Goal: Transaction & Acquisition: Purchase product/service

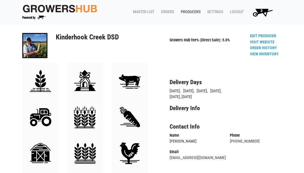
scroll to position [3, 0]
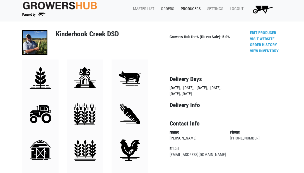
click at [169, 9] on link "Orders" at bounding box center [167, 9] width 20 height 11
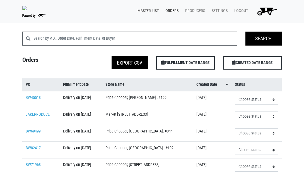
click at [149, 11] on link "Master List" at bounding box center [147, 11] width 28 height 11
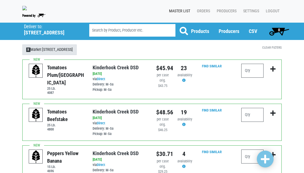
click at [51, 52] on link "X Market [STREET_ADDRESS]" at bounding box center [49, 49] width 54 height 11
click at [29, 51] on span "X" at bounding box center [28, 49] width 4 height 4
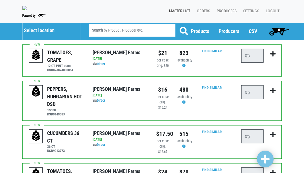
click at [37, 34] on h5 "Select location" at bounding box center [49, 30] width 51 height 6
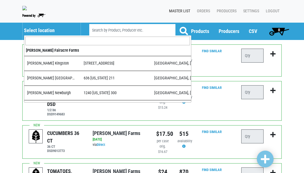
click at [40, 42] on input "search" at bounding box center [107, 41] width 165 height 9
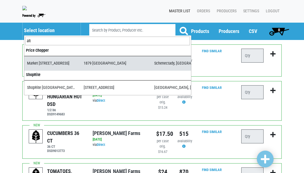
type input "alt"
select select "276ffe78-500f-4a7a-a594-15c6a6ec89cb"
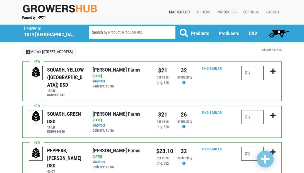
click at [252, 73] on input "number" at bounding box center [253, 73] width 22 height 14
type input "4"
click at [254, 112] on input "number" at bounding box center [253, 117] width 22 height 14
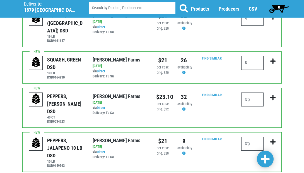
scroll to position [56, 0]
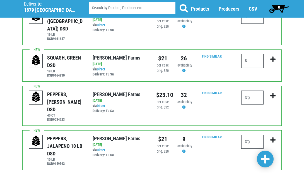
type input "8"
click at [252, 91] on input "number" at bounding box center [253, 97] width 22 height 14
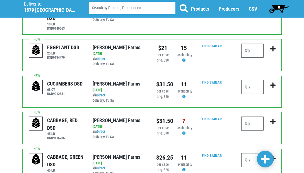
scroll to position [192, 0]
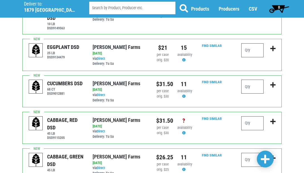
type input "8"
click at [256, 153] on input "number" at bounding box center [253, 160] width 22 height 14
type input "2"
click at [263, 161] on span at bounding box center [265, 159] width 9 height 10
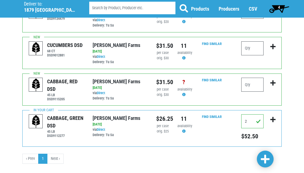
scroll to position [234, 0]
click at [265, 158] on span at bounding box center [265, 159] width 9 height 10
click at [278, 7] on span "4" at bounding box center [279, 7] width 2 height 4
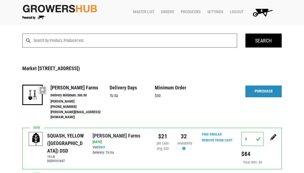
click at [258, 90] on link "Purchase" at bounding box center [264, 91] width 36 height 12
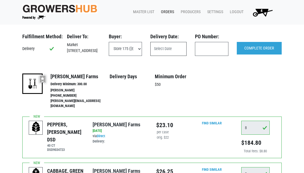
click at [164, 50] on input "text" at bounding box center [168, 49] width 36 height 14
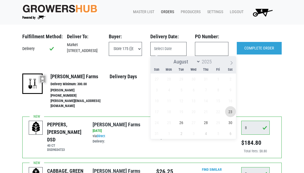
click at [232, 113] on span "23" at bounding box center [230, 111] width 11 height 11
type input "2025-08-23"
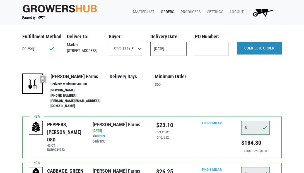
click at [256, 49] on input "COMPLETE ORDER" at bounding box center [259, 48] width 45 height 13
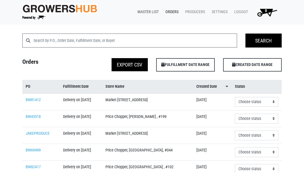
click at [142, 10] on link "Master List" at bounding box center [147, 12] width 28 height 11
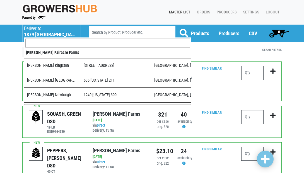
click at [40, 36] on h5 "1879 Altamont Avenue" at bounding box center [49, 35] width 51 height 6
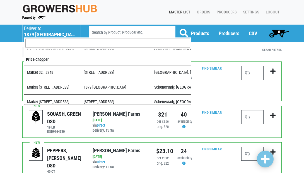
click at [42, 42] on input "search" at bounding box center [107, 43] width 165 height 9
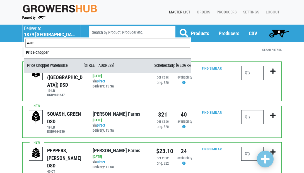
type input "ware"
select select "09c8e42b-1de4-48c1-8f2a-bab80d96e56e"
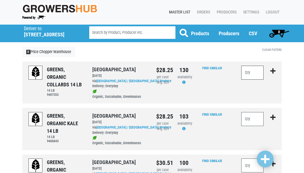
click at [247, 71] on input "number" at bounding box center [253, 73] width 22 height 14
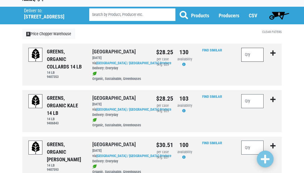
scroll to position [19, 0]
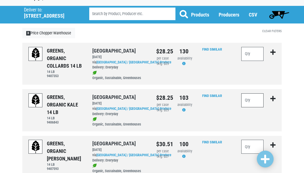
click at [252, 95] on input "number" at bounding box center [253, 100] width 22 height 14
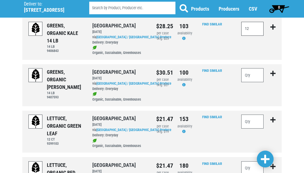
scroll to position [90, 0]
type input "12"
click at [249, 118] on input "number" at bounding box center [253, 121] width 22 height 14
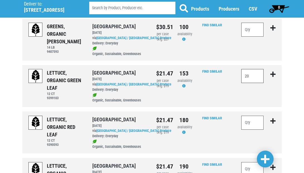
scroll to position [136, 0]
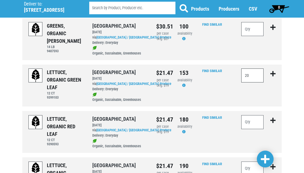
type input "20"
click at [255, 118] on input "number" at bounding box center [253, 122] width 22 height 14
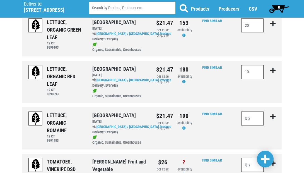
scroll to position [189, 0]
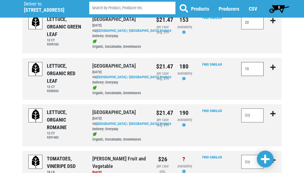
type input "10"
click at [255, 111] on input "number" at bounding box center [253, 115] width 22 height 14
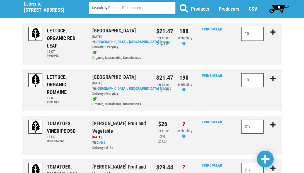
scroll to position [224, 0]
type input "10"
click at [266, 160] on span at bounding box center [265, 159] width 9 height 10
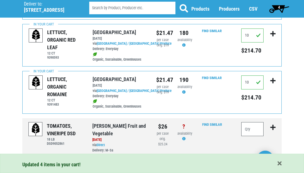
click at [280, 11] on span "4" at bounding box center [279, 8] width 25 height 11
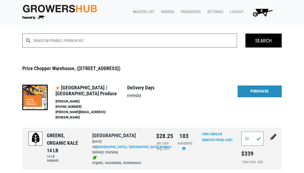
click at [250, 89] on link "Purchase" at bounding box center [260, 91] width 44 height 12
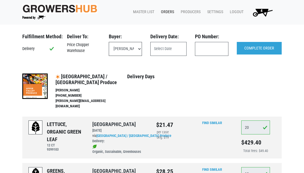
select select "eadb7b86-3440-4ccf-b1a2-9cf7cd704454"
click at [159, 47] on input "text" at bounding box center [168, 49] width 36 height 14
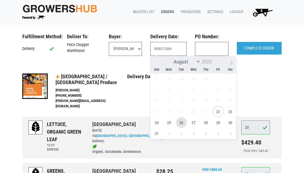
click at [181, 122] on span "26" at bounding box center [181, 122] width 11 height 11
type input "2025-08-26"
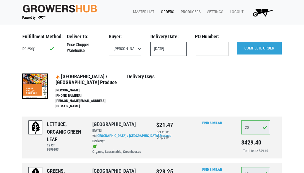
click at [209, 49] on input "text" at bounding box center [212, 49] width 34 height 14
type input "111322"
click at [262, 48] on input "COMPLETE ORDER" at bounding box center [259, 48] width 45 height 13
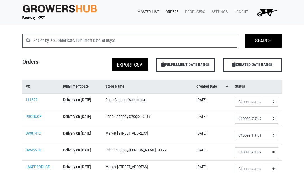
click at [144, 9] on link "Master List" at bounding box center [147, 12] width 28 height 11
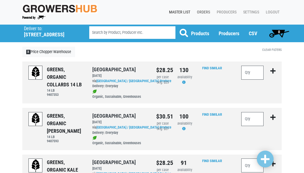
click at [202, 11] on link "Orders" at bounding box center [203, 12] width 20 height 11
